Goal: Transaction & Acquisition: Purchase product/service

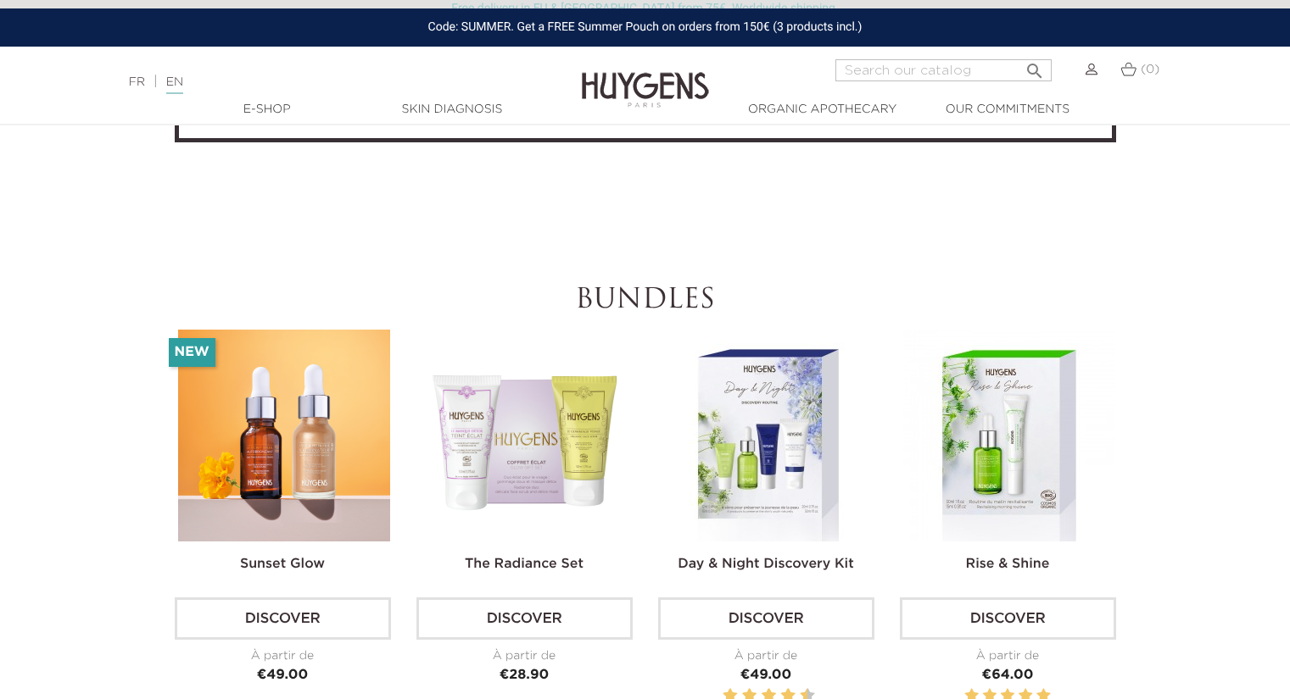
scroll to position [5074, 0]
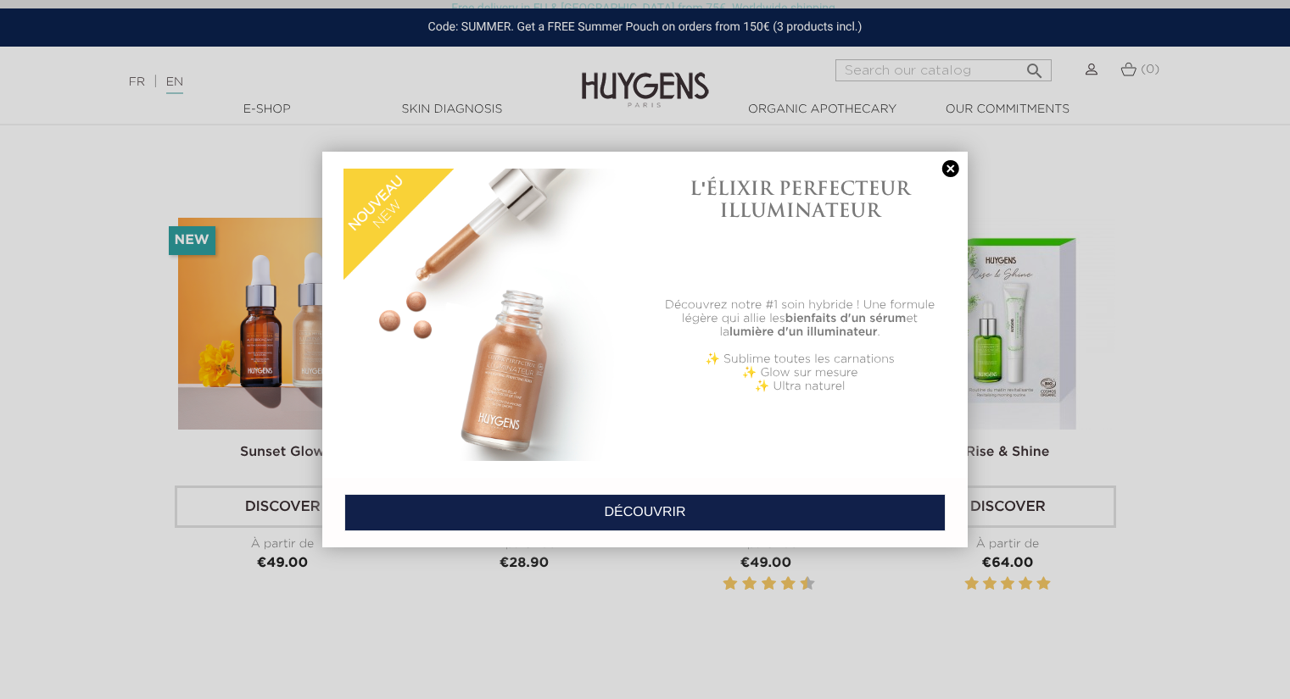
click at [947, 166] on link at bounding box center [951, 169] width 24 height 18
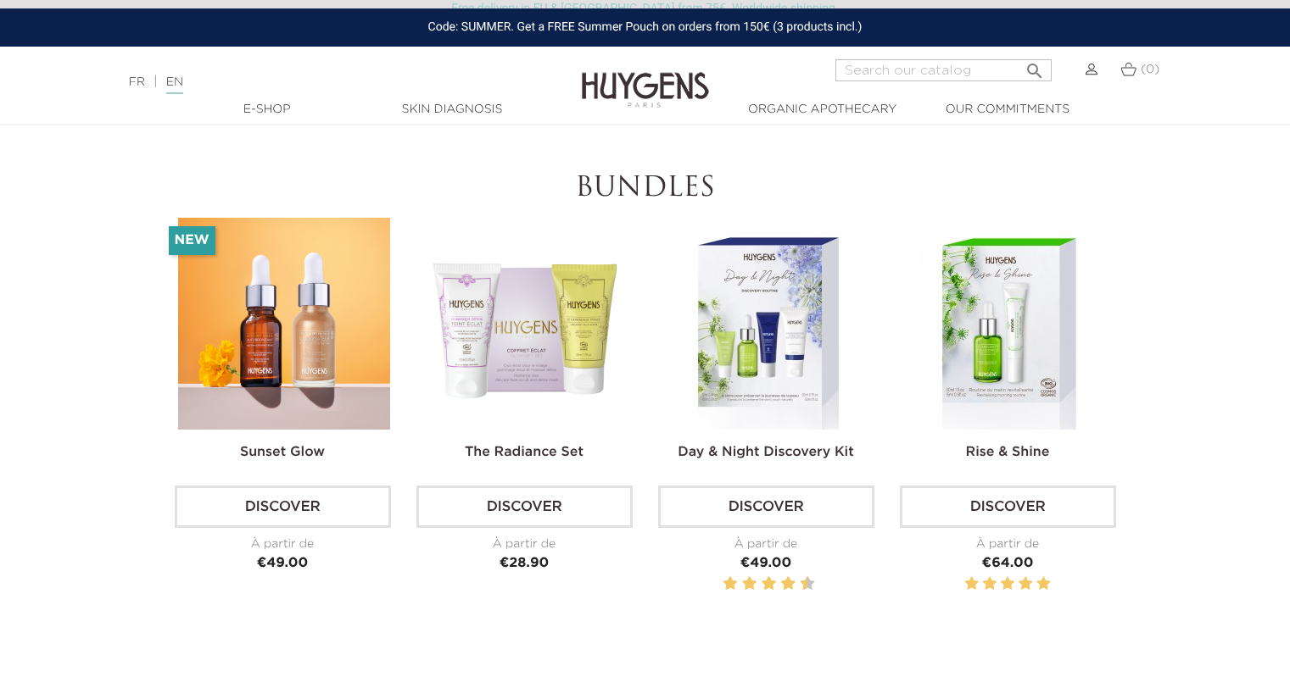
click at [285, 344] on img at bounding box center [284, 324] width 212 height 212
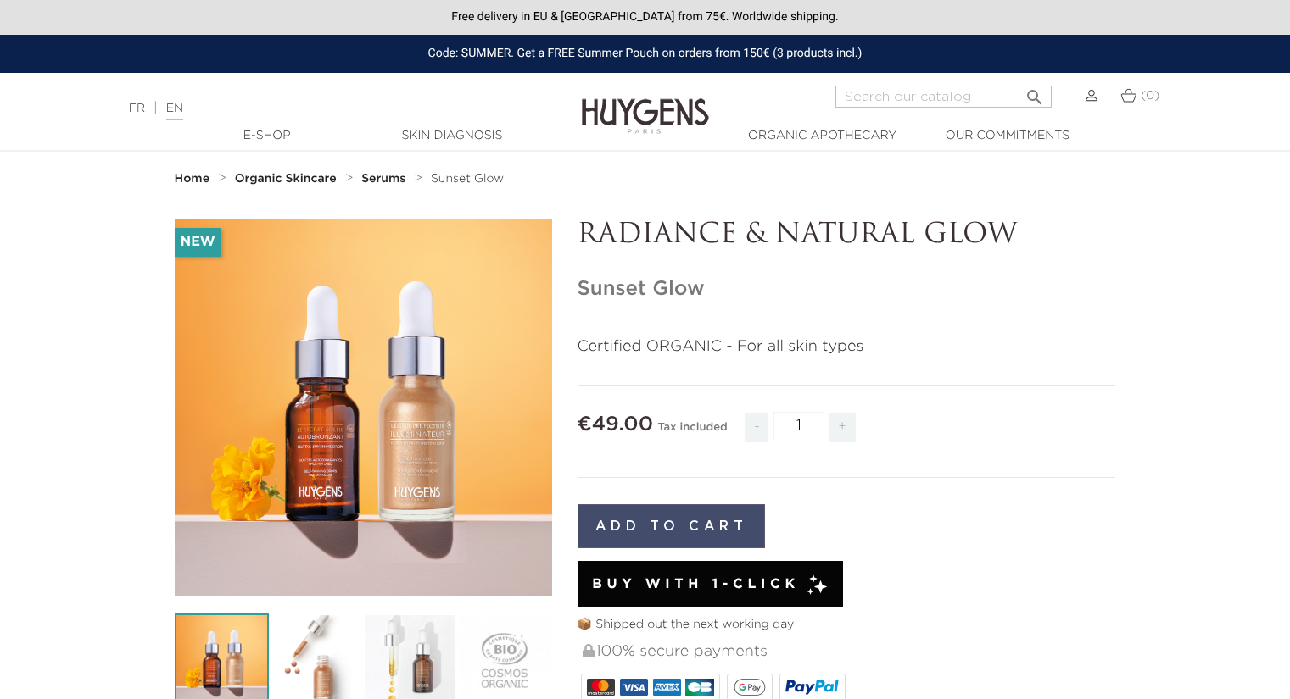
click at [699, 506] on button "Add to cart" at bounding box center [671, 526] width 188 height 44
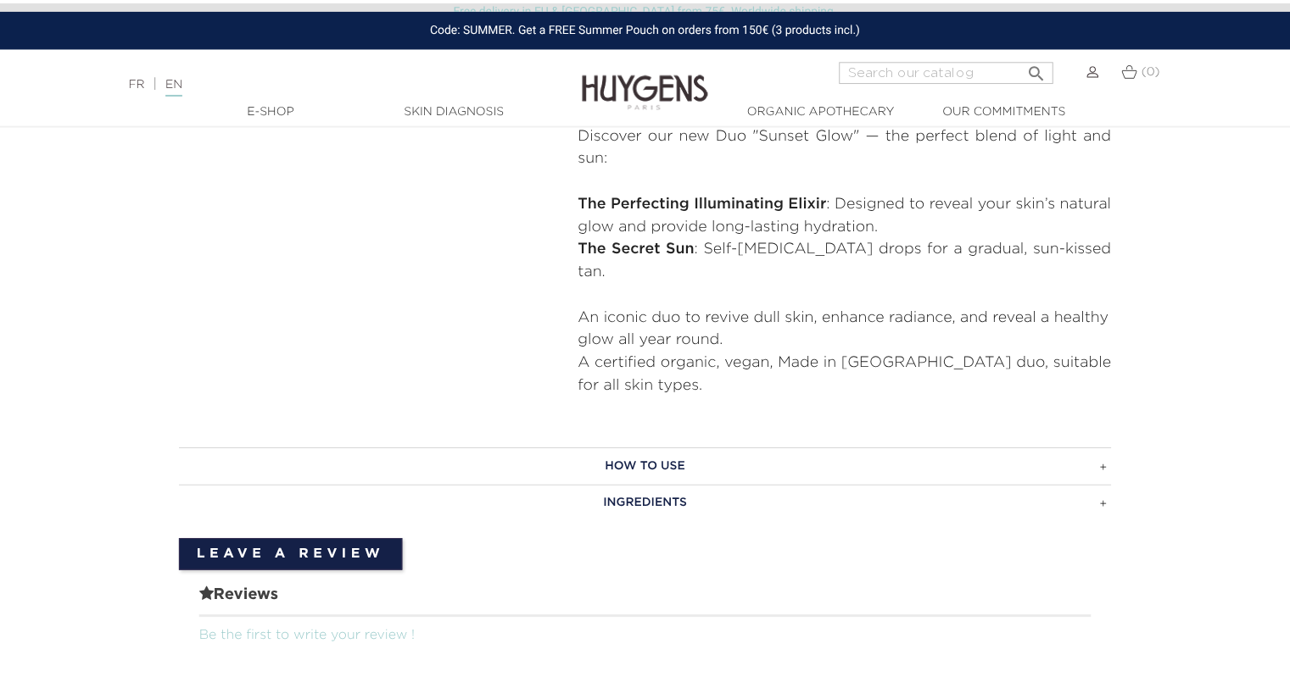
scroll to position [678, 0]
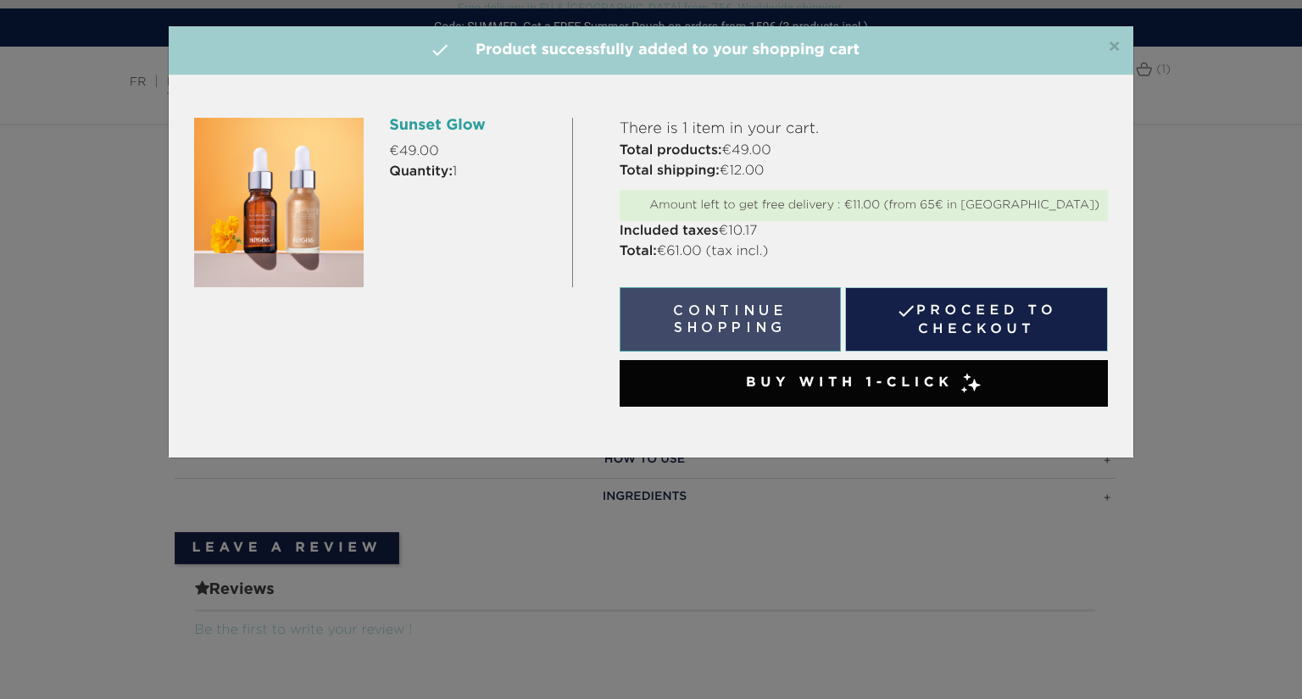
click at [789, 312] on button "Continue shopping" at bounding box center [731, 319] width 222 height 64
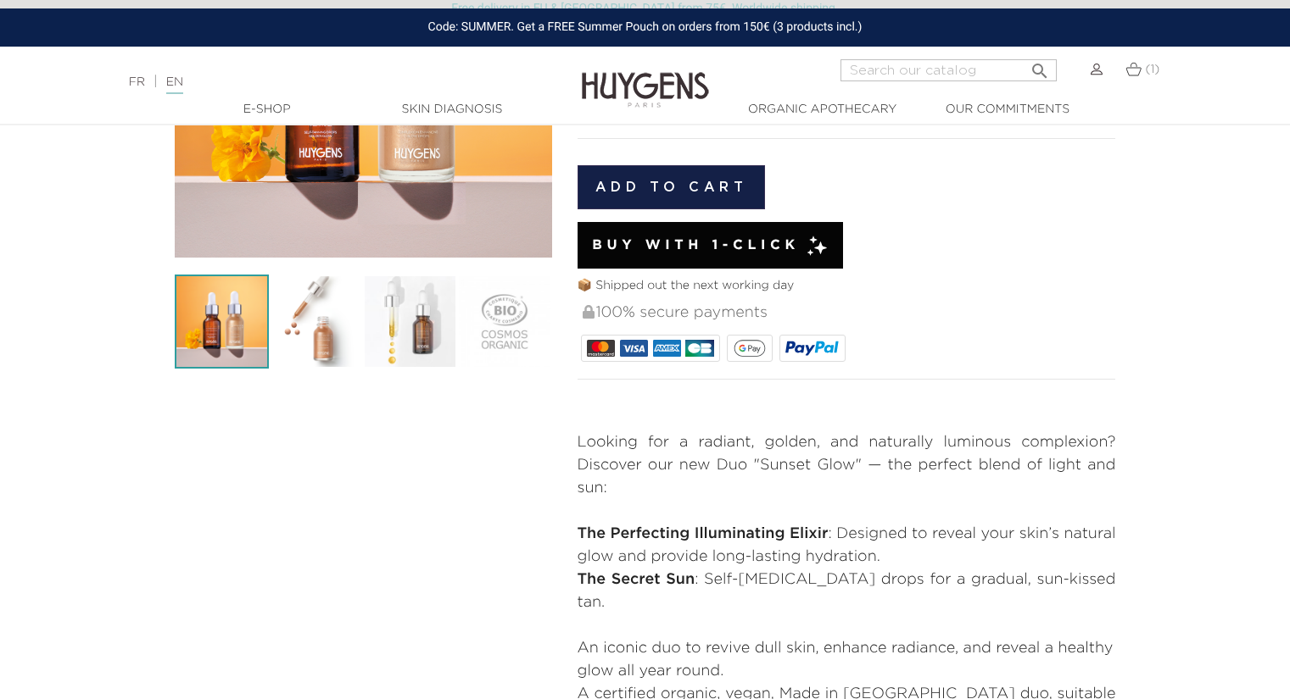
scroll to position [0, 0]
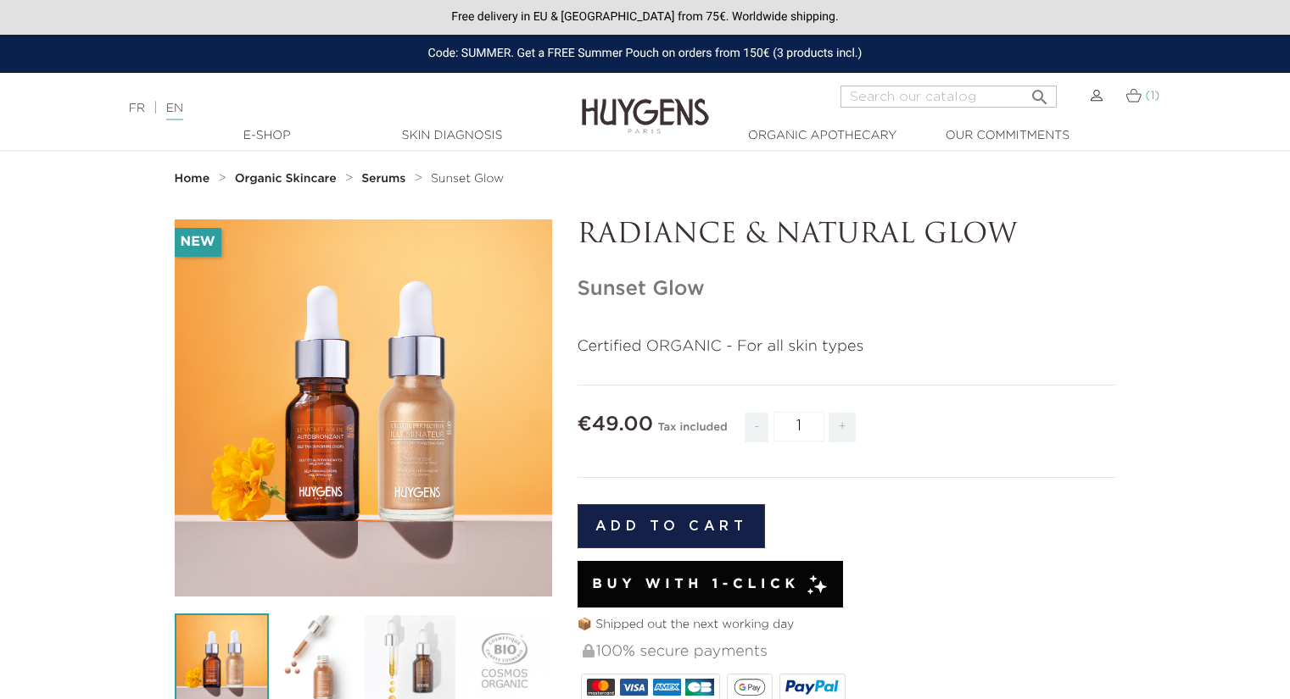
click at [1156, 92] on span "(1)" at bounding box center [1152, 96] width 14 height 12
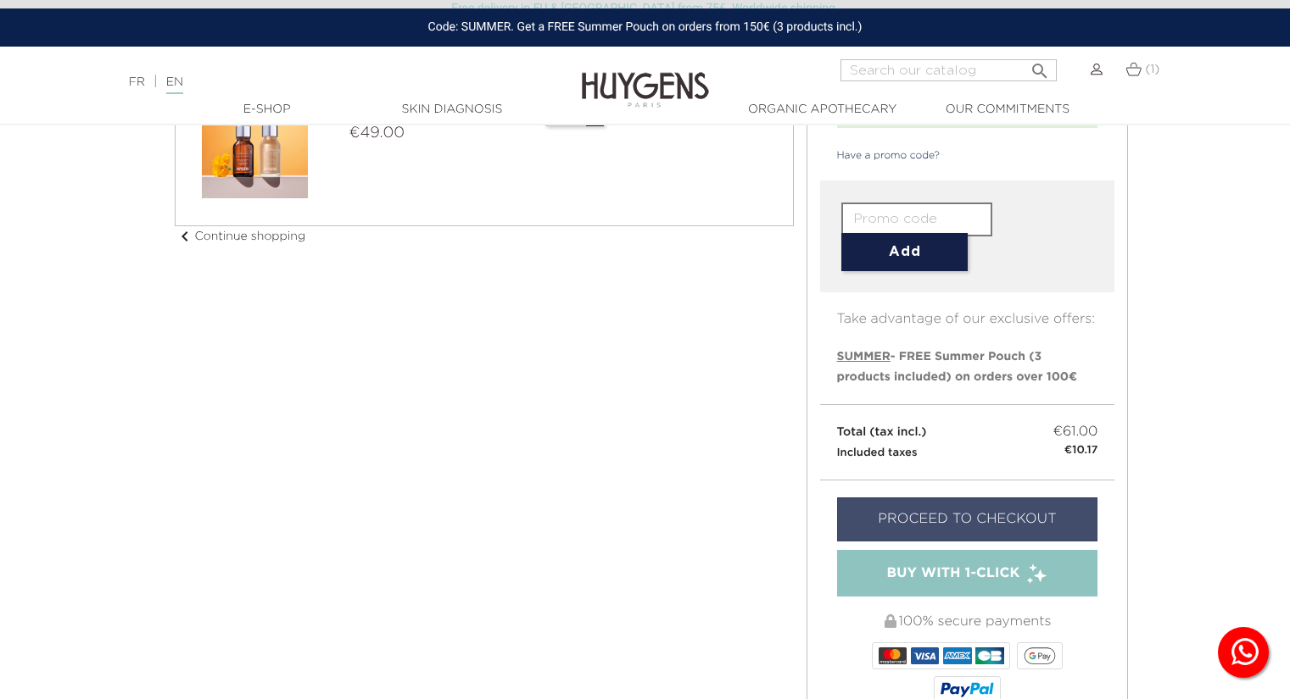
scroll to position [223, 0]
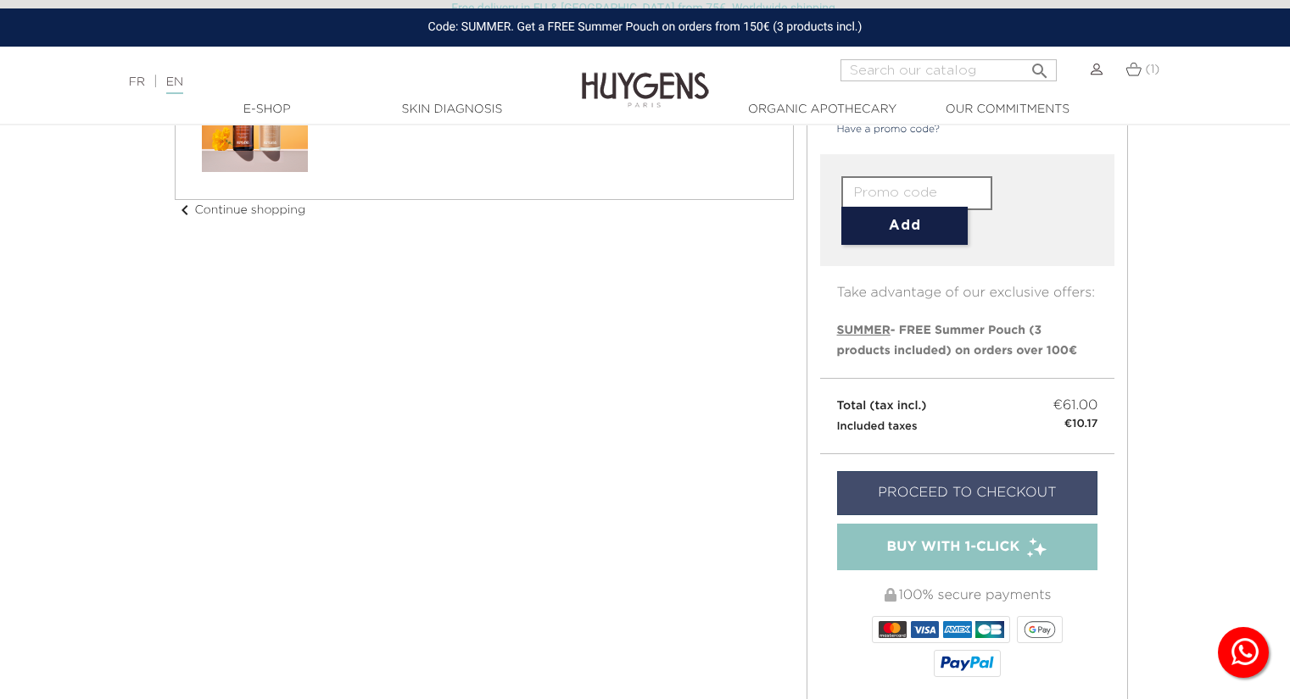
click at [982, 483] on link "Proceed to checkout" at bounding box center [967, 493] width 261 height 44
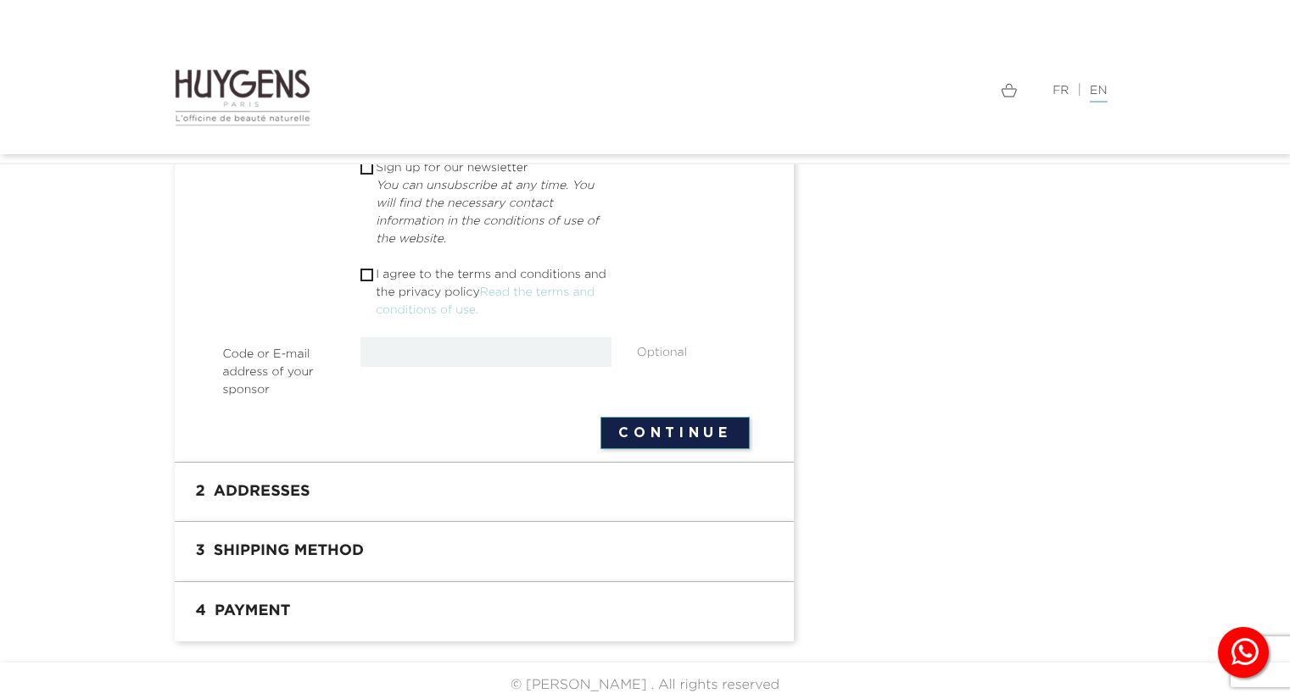
scroll to position [624, 0]
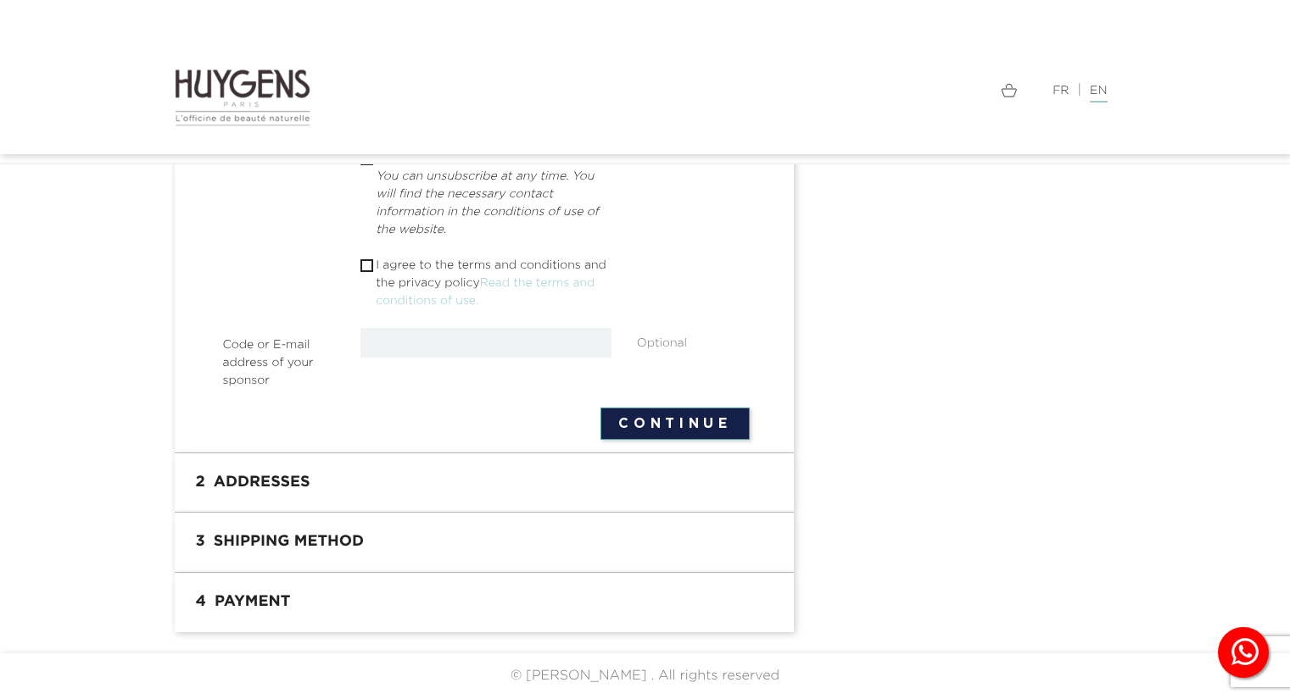
click at [499, 499] on h1 "2 Addresses" at bounding box center [483, 483] width 593 height 34
click at [503, 476] on h1 "2 Addresses" at bounding box center [483, 483] width 593 height 34
